Goal: Find specific page/section: Find specific page/section

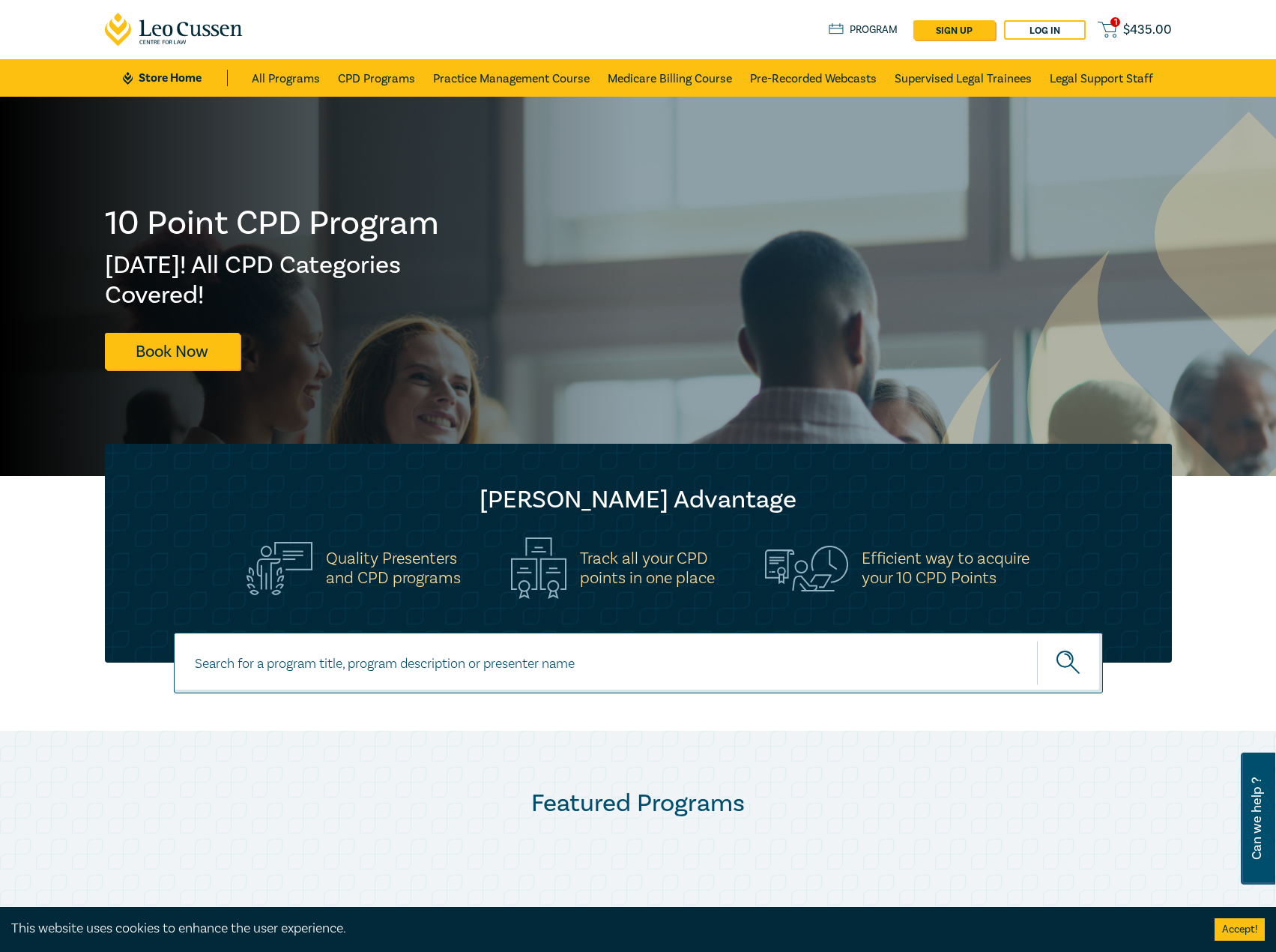
click at [381, 653] on input at bounding box center [638, 662] width 929 height 60
type input "s25231"
click at [1037, 640] on button "submit" at bounding box center [1070, 663] width 66 height 46
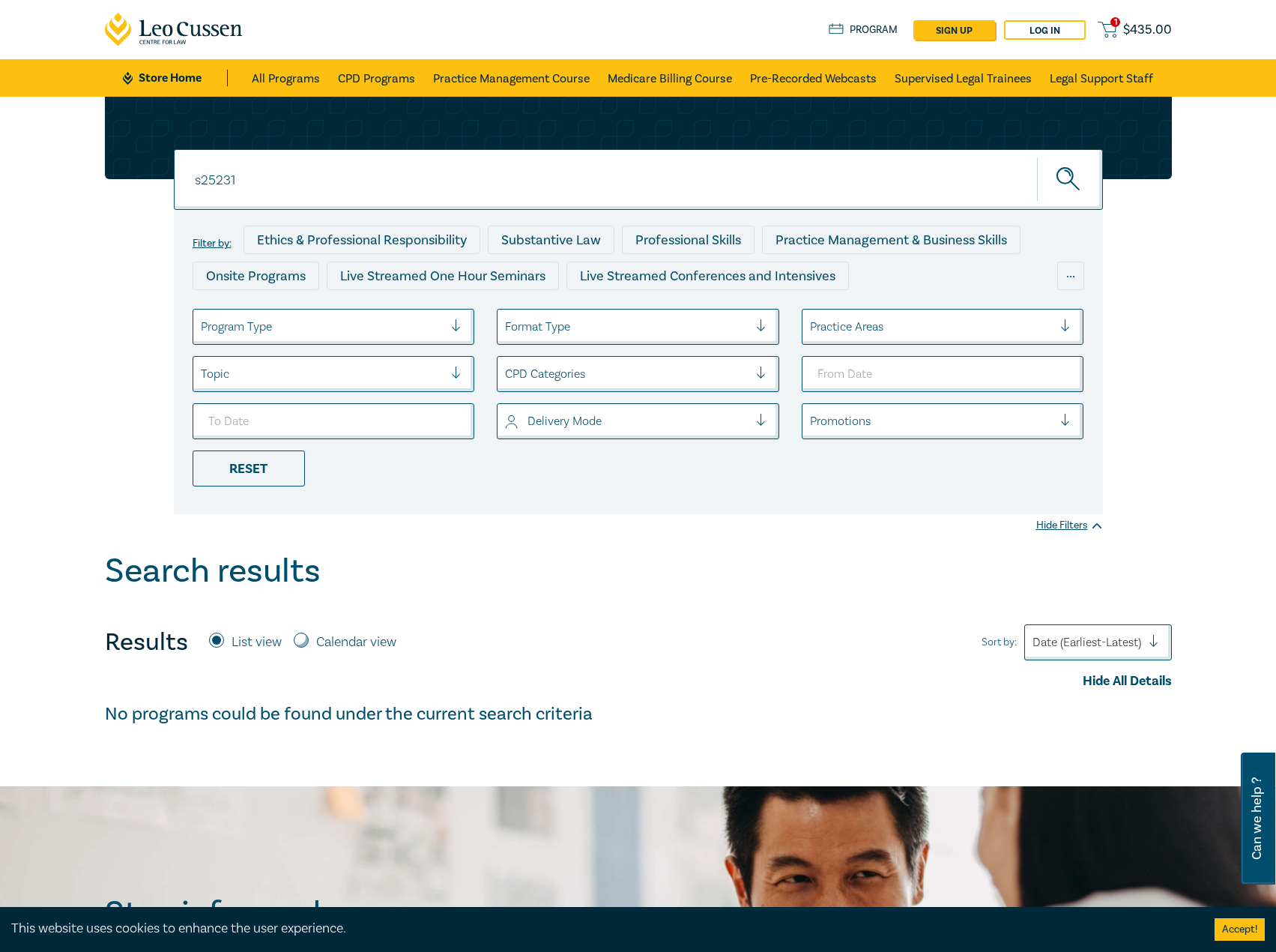
click at [162, 71] on link "Store Home" at bounding box center [175, 78] width 104 height 17
